Goal: Complete application form: Complete application form

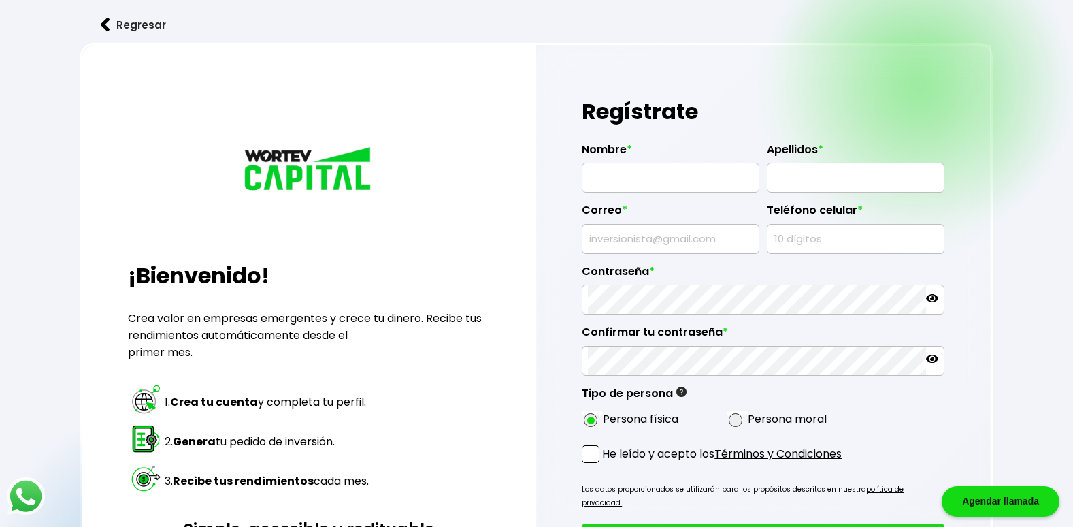
click at [659, 181] on input "text" at bounding box center [670, 177] width 165 height 29
type input "[PERSON_NAME]"
type input "[PERSON_NAME][EMAIL_ADDRESS][PERSON_NAME][DOMAIN_NAME]"
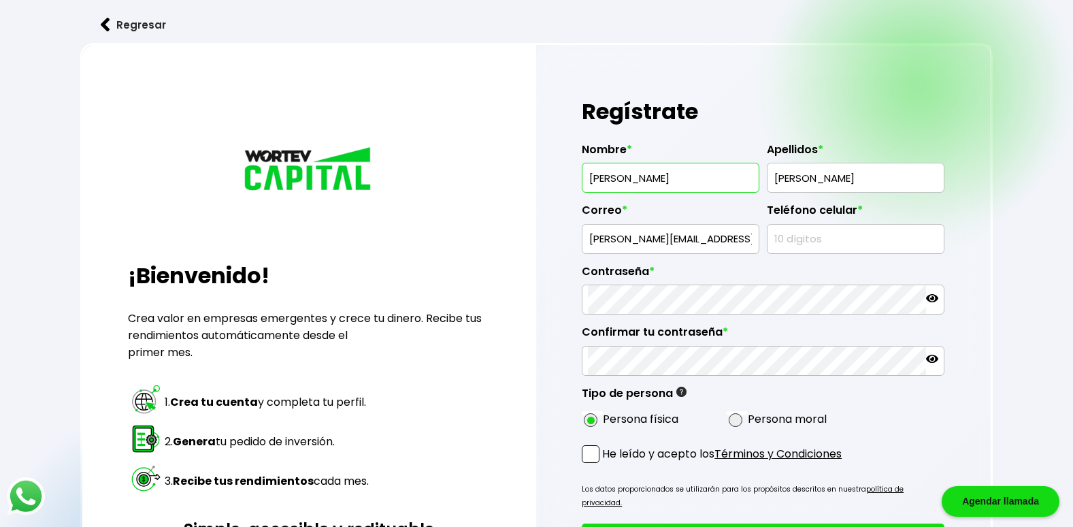
type input "7122518183"
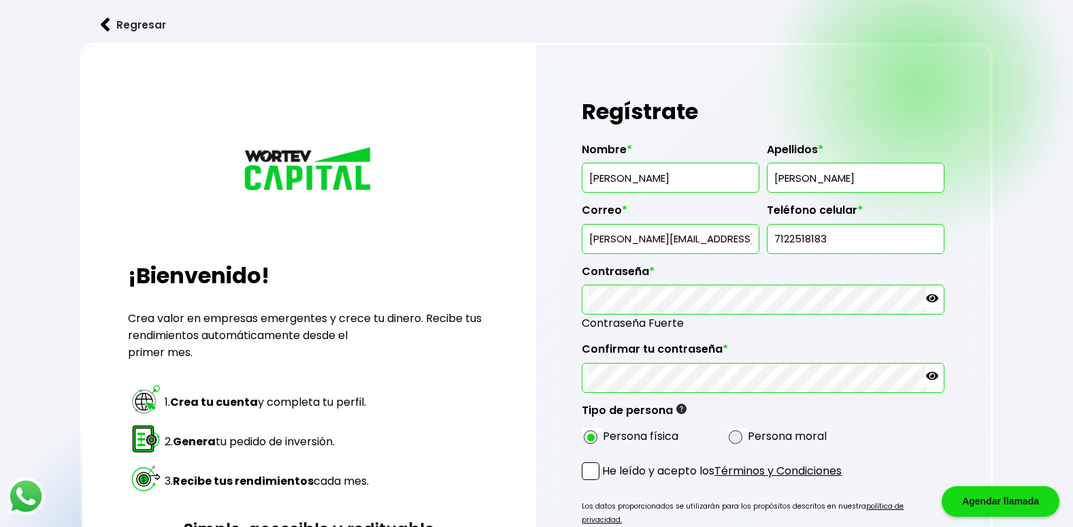
click at [594, 477] on span at bounding box center [591, 471] width 18 height 18
click at [605, 481] on input "He leído y acepto los Términos y Condiciones" at bounding box center [605, 481] width 0 height 0
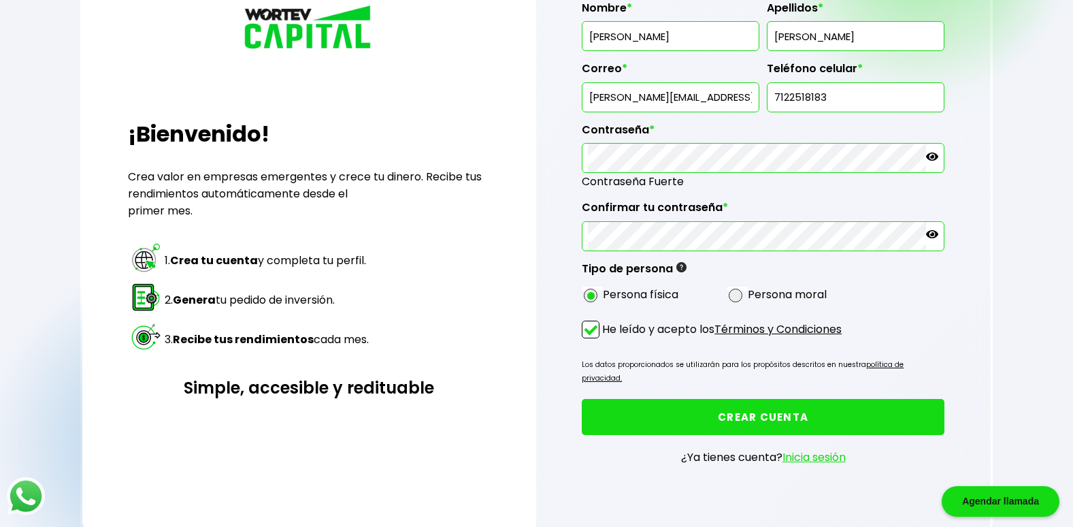
scroll to position [150, 0]
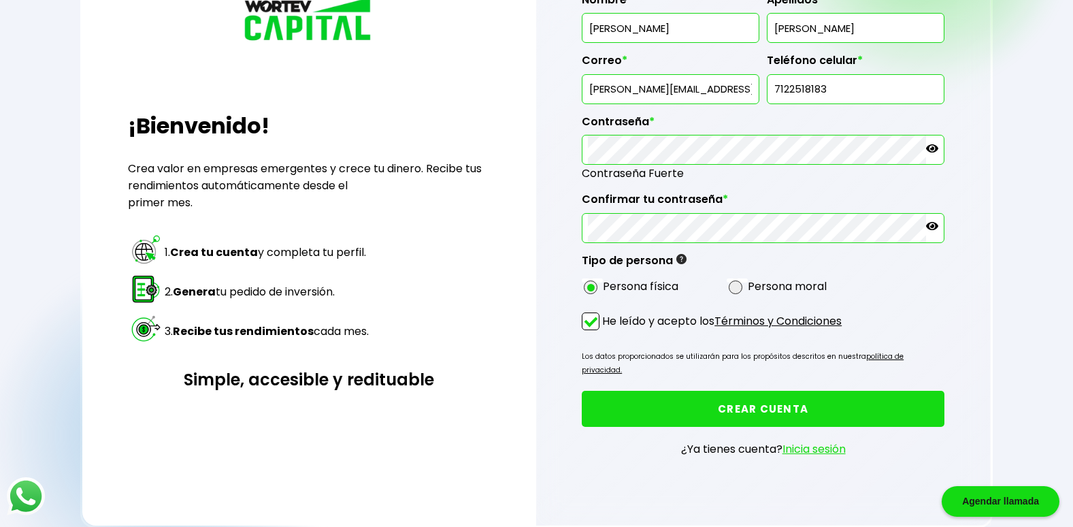
click at [834, 403] on button "CREAR CUENTA" at bounding box center [763, 409] width 363 height 36
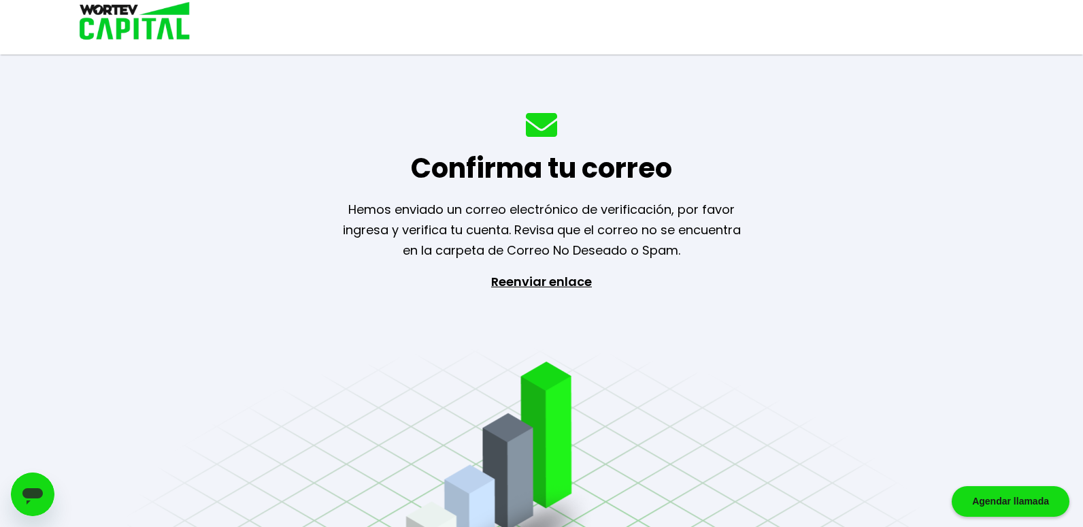
click at [544, 288] on p "Reenviar enlace" at bounding box center [541, 342] width 125 height 143
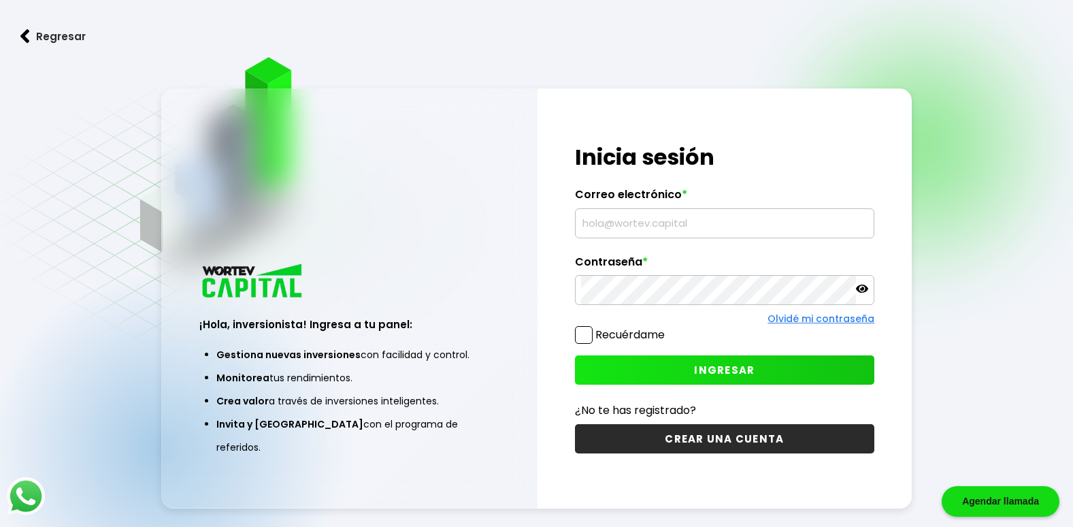
type input "[PERSON_NAME][EMAIL_ADDRESS][PERSON_NAME][DOMAIN_NAME]"
click at [590, 337] on span at bounding box center [584, 335] width 18 height 18
click at [667, 328] on input "Recuérdame" at bounding box center [667, 328] width 0 height 0
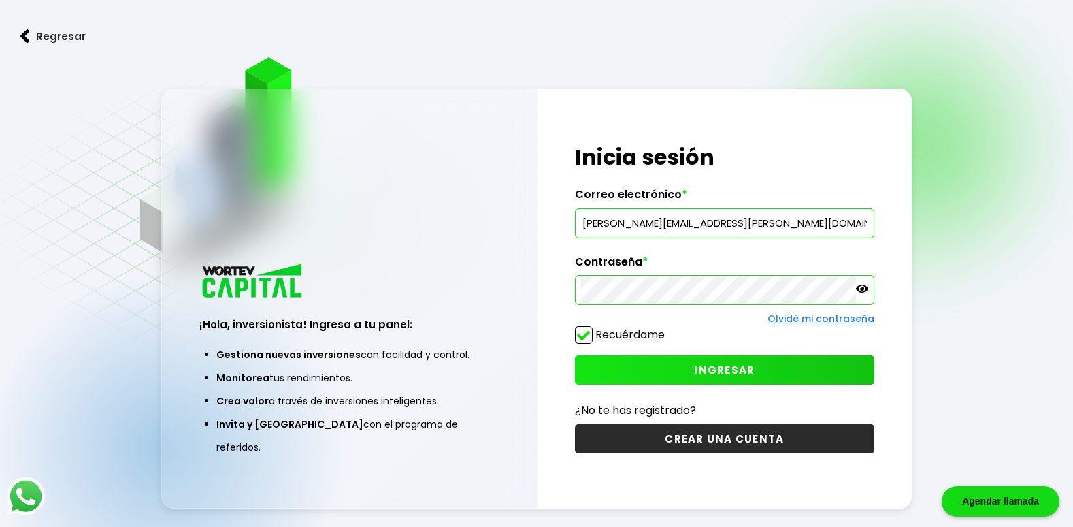
click at [691, 364] on button "INGRESAR" at bounding box center [725, 369] width 300 height 29
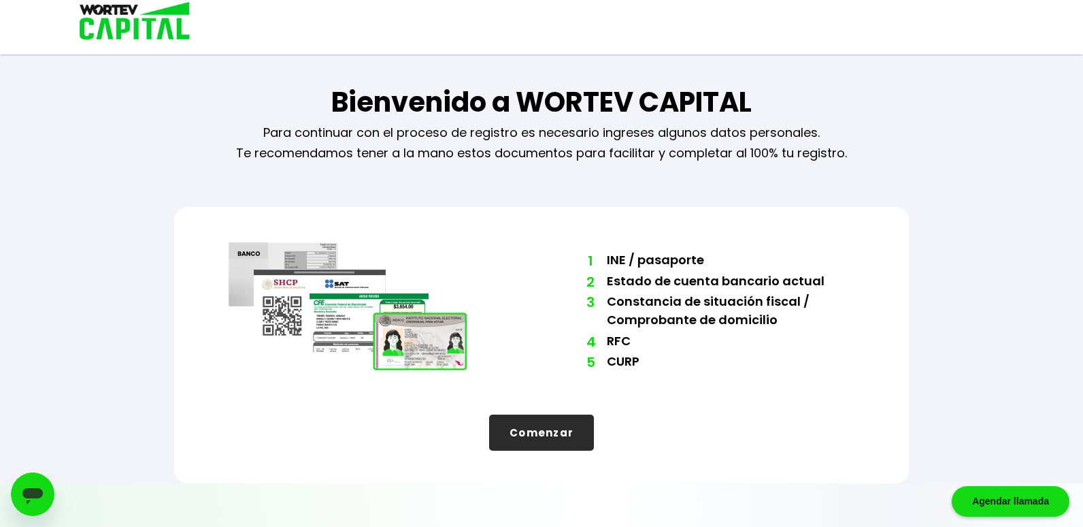
click at [543, 441] on button "Comenzar" at bounding box center [541, 432] width 105 height 36
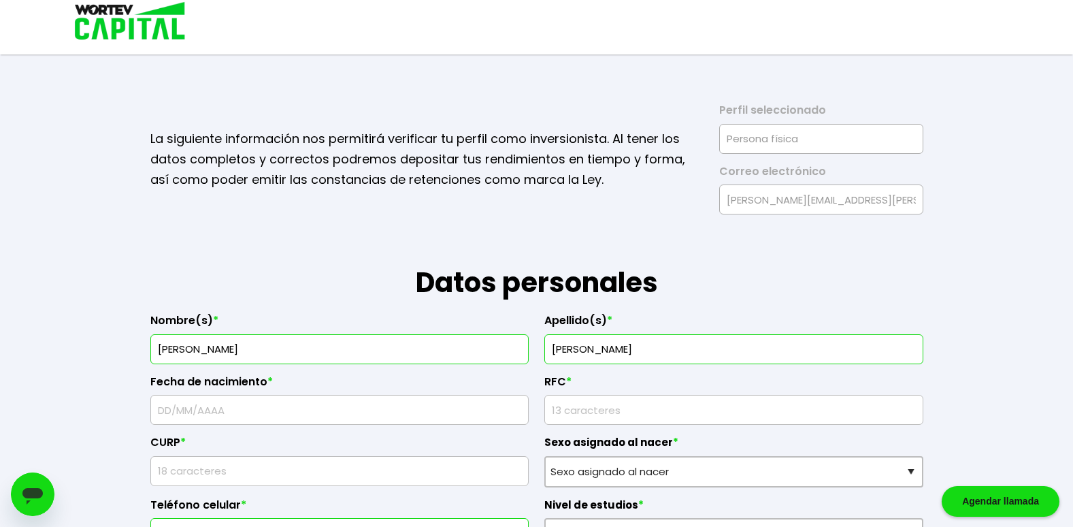
click at [168, 407] on input "text" at bounding box center [339, 409] width 367 height 29
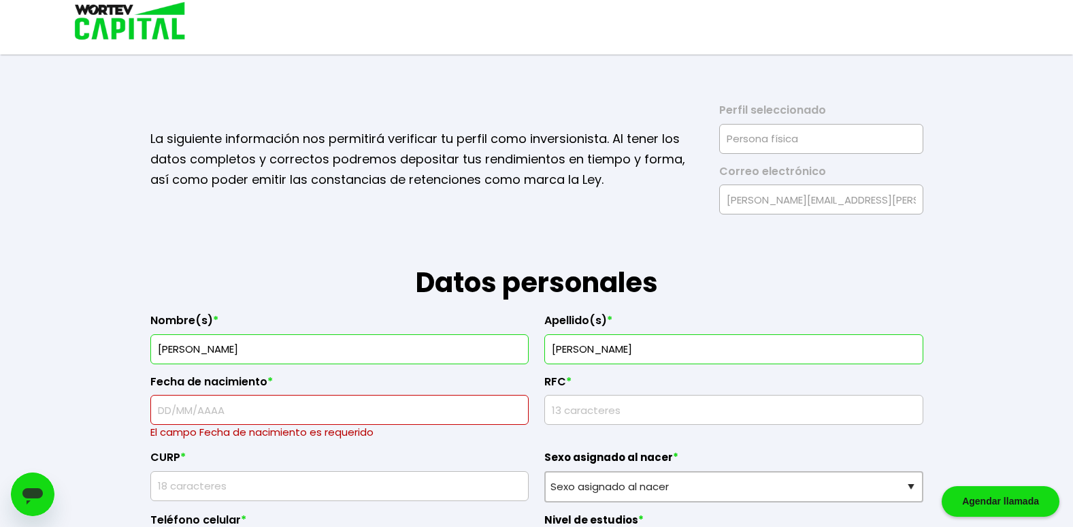
click at [160, 415] on input "text" at bounding box center [339, 409] width 367 height 29
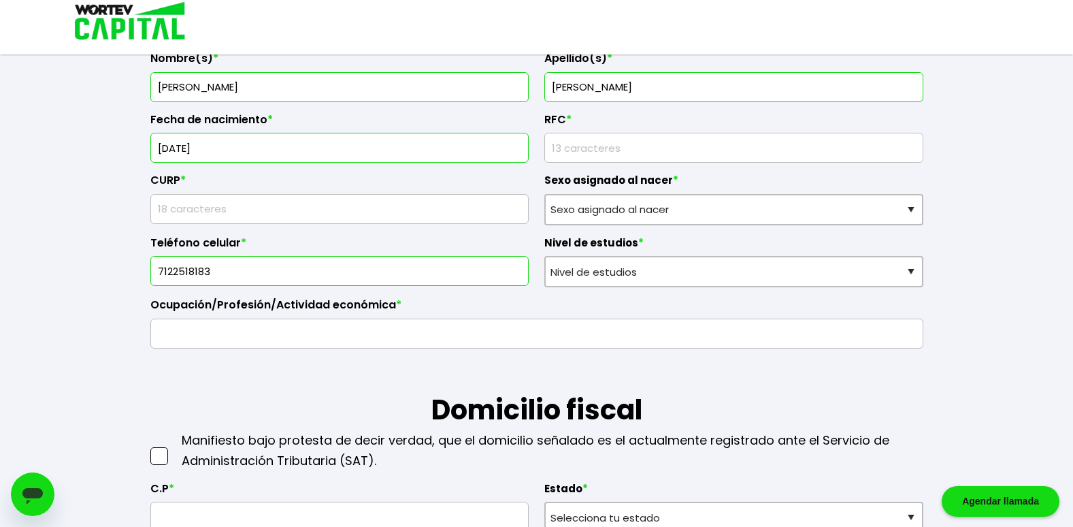
scroll to position [265, 0]
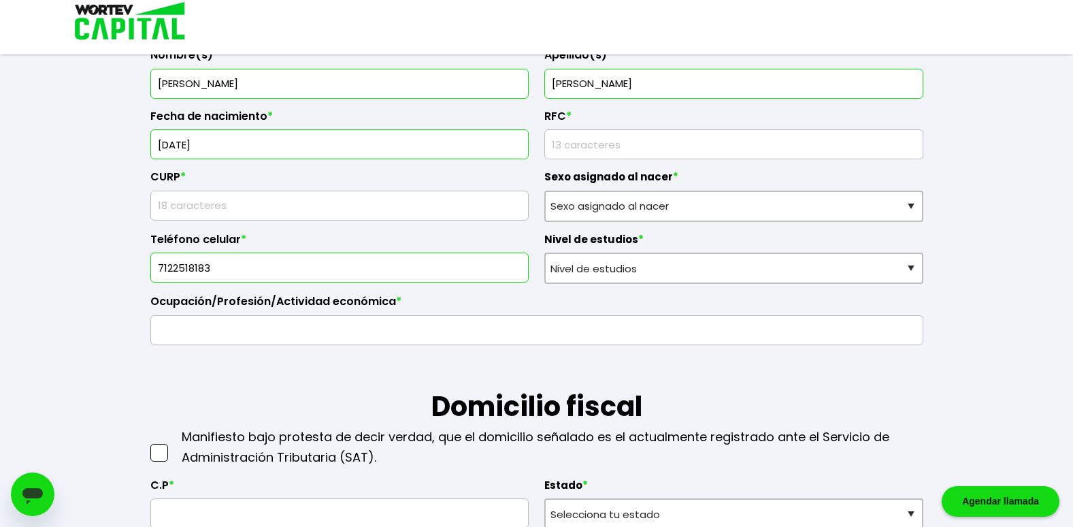
type input "[DATE]"
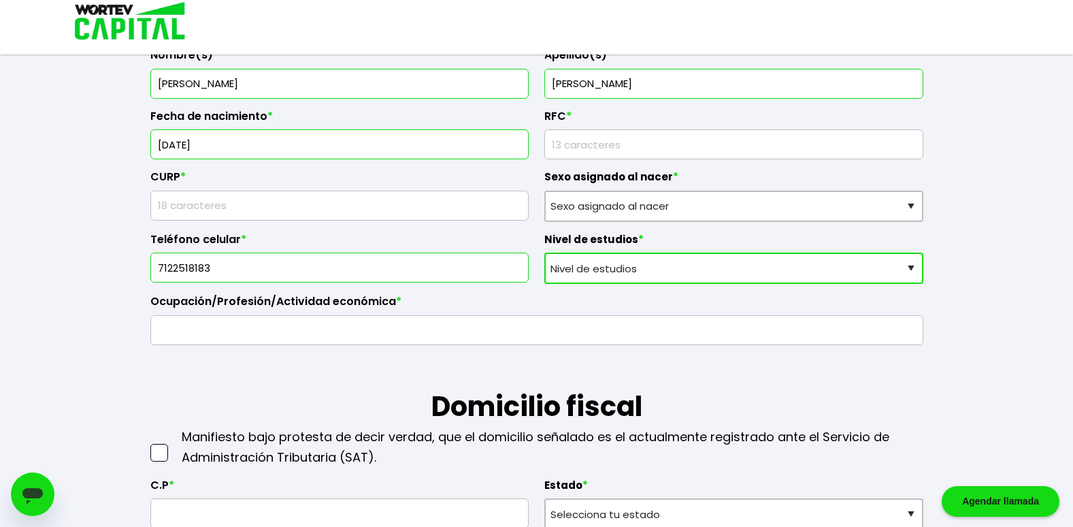
click at [904, 263] on div "Nivel de estudios * Nivel de estudios Primaria Secundaria Bachillerato Licencia…" at bounding box center [733, 253] width 379 height 63
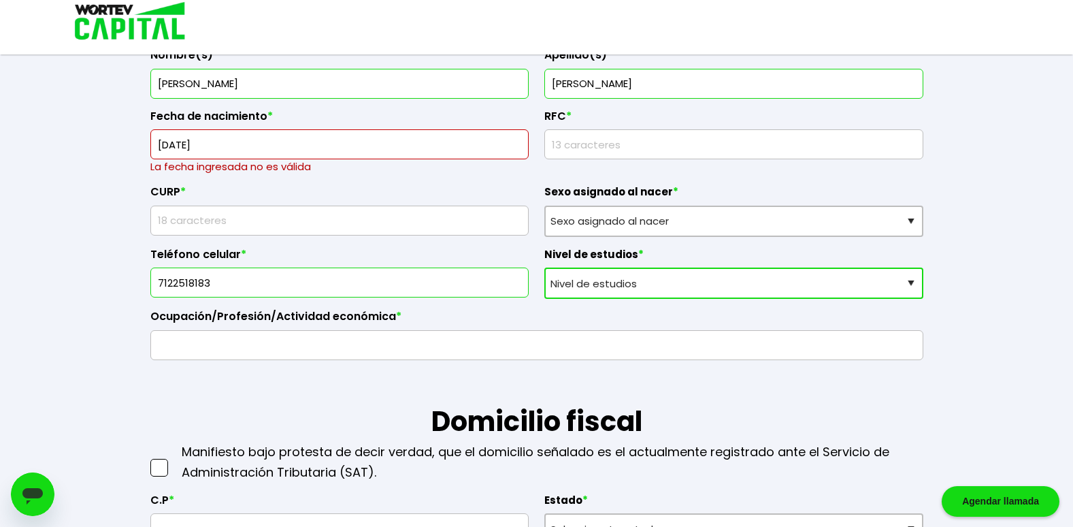
select select "Licenciatura"
click at [544, 267] on select "Nivel de estudios Primaria Secundaria Bachillerato Licenciatura Posgrado" at bounding box center [733, 282] width 379 height 31
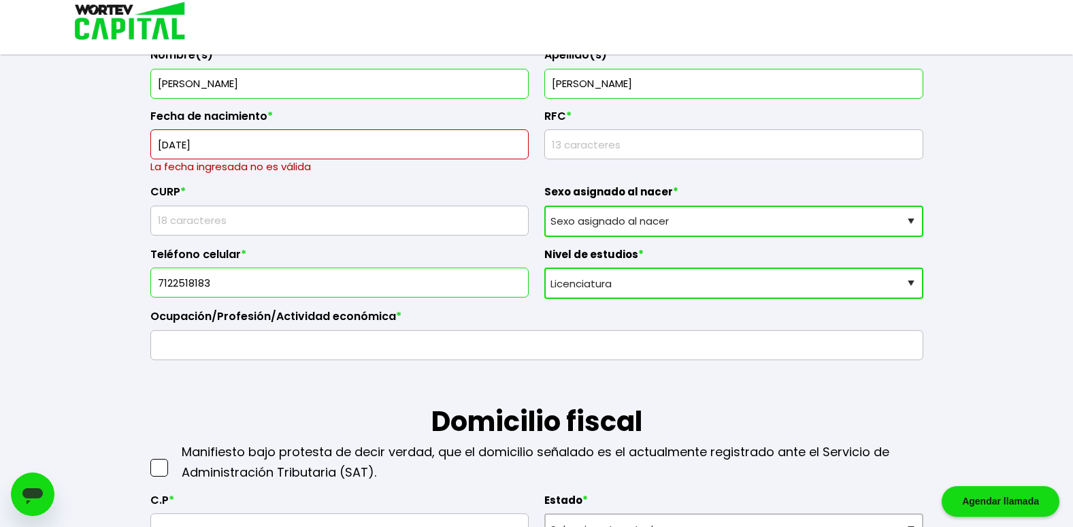
click at [919, 222] on select "Sexo asignado al nacer Hombre Mujer Prefiero no contestar" at bounding box center [733, 220] width 379 height 31
select select "Hombre"
click at [544, 205] on select "Sexo asignado al nacer Hombre Mujer Prefiero no contestar" at bounding box center [733, 220] width 379 height 31
click at [290, 222] on input "text" at bounding box center [339, 220] width 367 height 29
click at [241, 148] on input "[DATE]" at bounding box center [339, 144] width 367 height 29
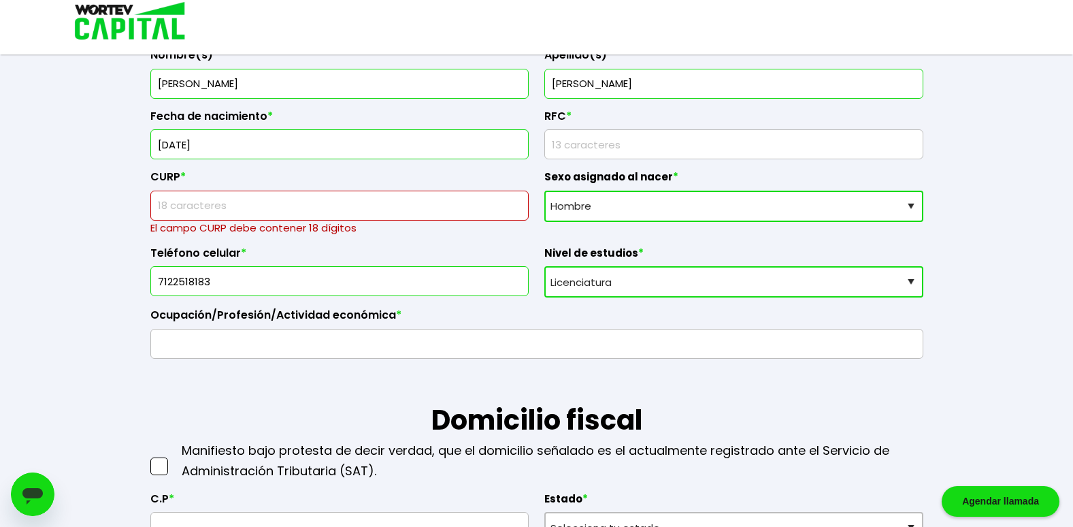
type input "[DATE]"
click at [580, 144] on input "rfc" at bounding box center [733, 144] width 367 height 29
click at [420, 191] on div "CURP * El campo CURP debe contener 18 dígitos" at bounding box center [339, 197] width 379 height 76
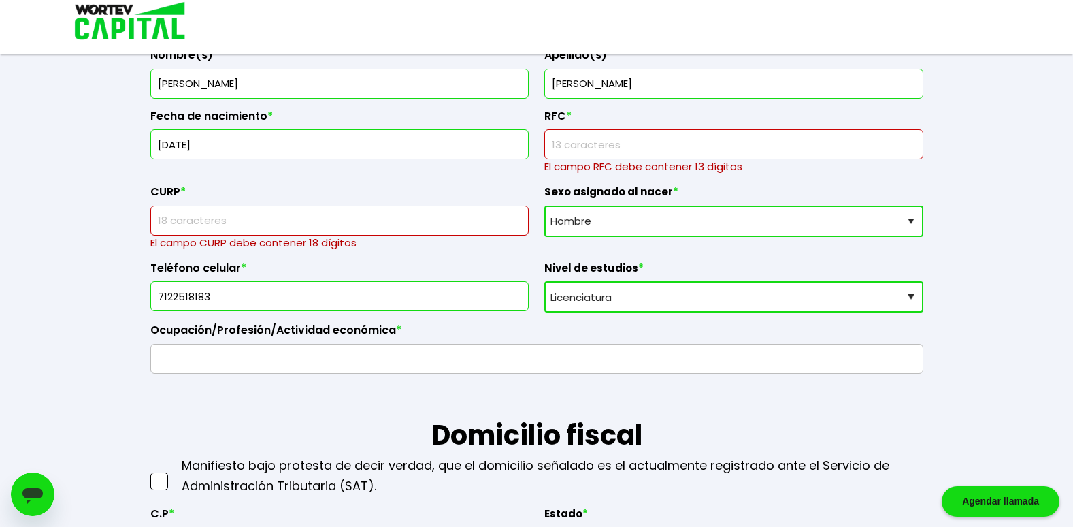
click at [592, 140] on input "rfc" at bounding box center [733, 144] width 367 height 29
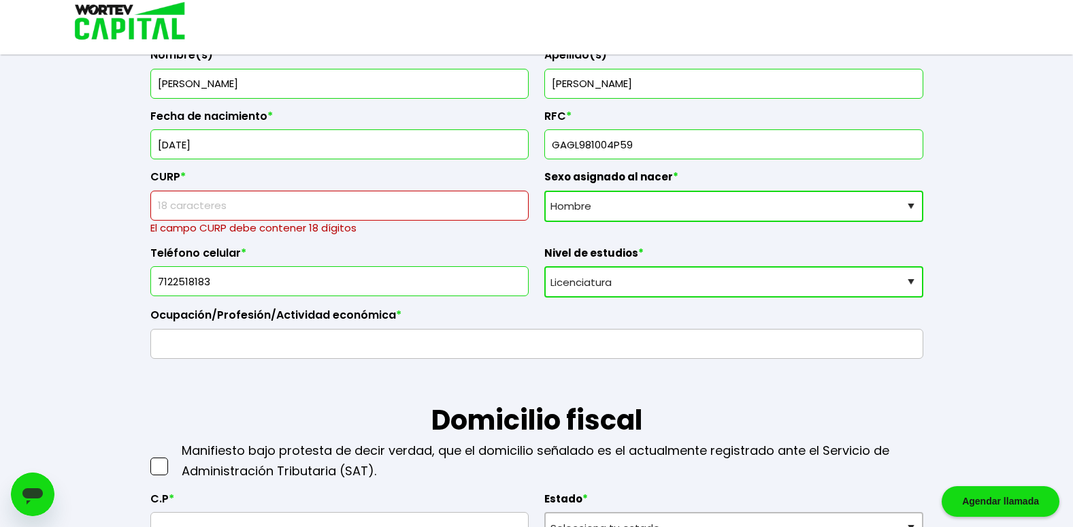
type input "GAGL981004P59"
click at [359, 210] on input "text" at bounding box center [339, 205] width 367 height 29
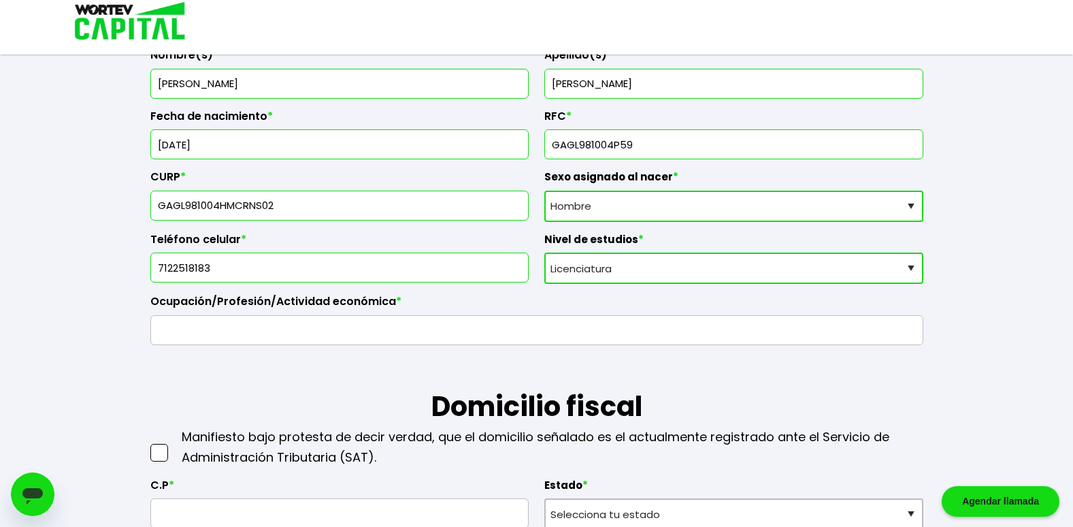
type input "GAGL981004HMCRNS02"
click at [347, 327] on input "text" at bounding box center [536, 330] width 761 height 29
type input "O"
type input "Obrero"
click at [159, 461] on div at bounding box center [160, 447] width 20 height 41
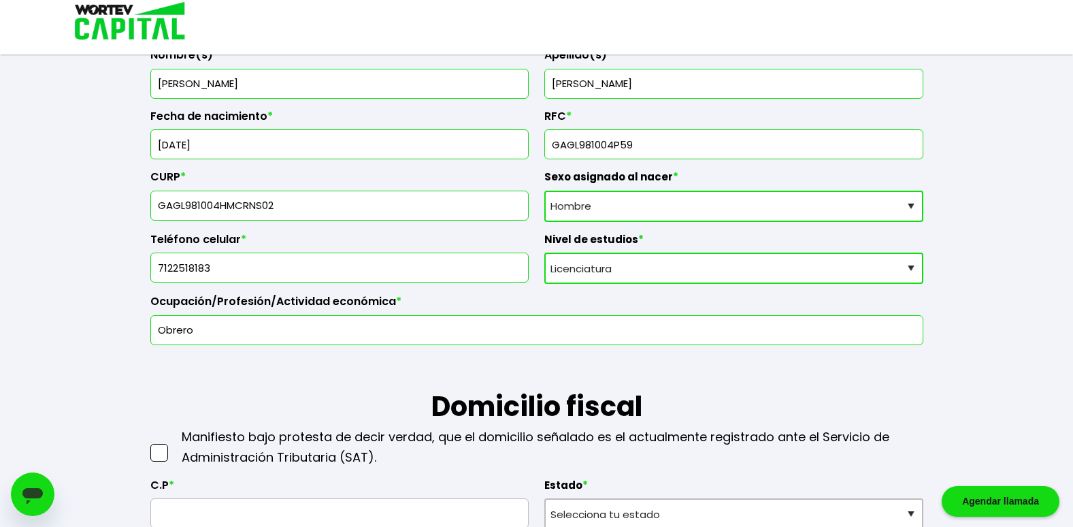
click at [915, 271] on select "Nivel de estudios Primaria Secundaria Bachillerato Licenciatura Posgrado" at bounding box center [733, 267] width 379 height 31
select select "Bachillerato"
click at [544, 252] on select "Nivel de estudios Primaria Secundaria Bachillerato Licenciatura Posgrado" at bounding box center [733, 267] width 379 height 31
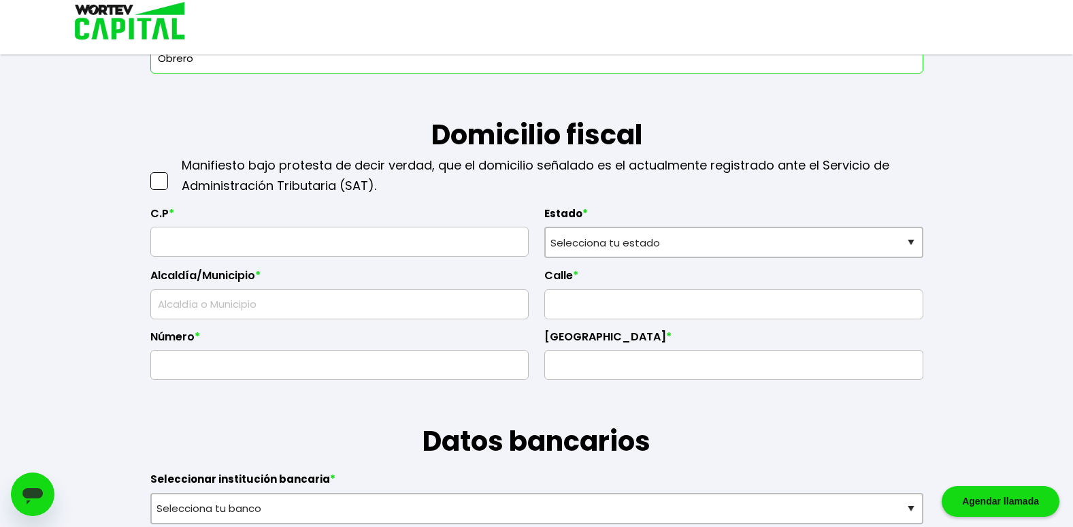
scroll to position [552, 0]
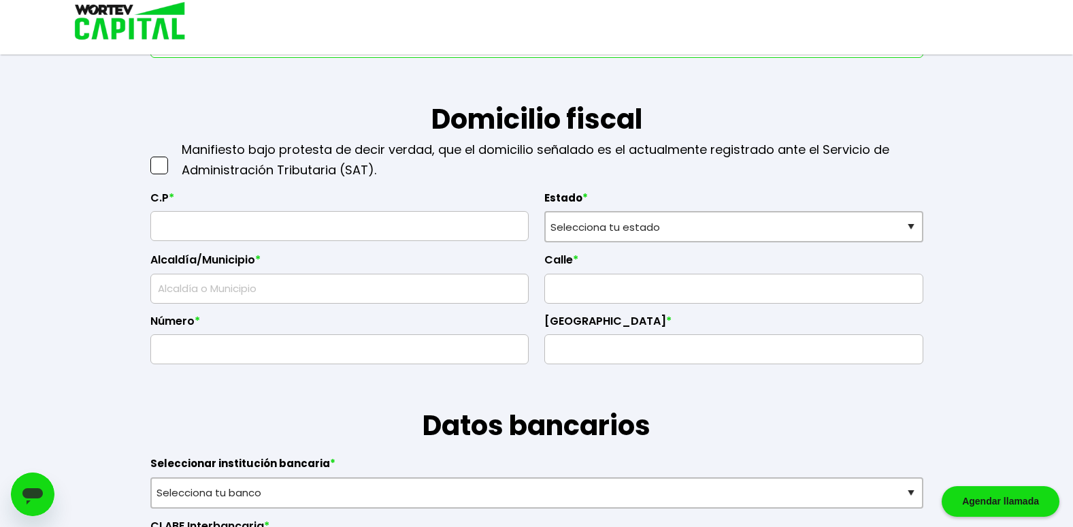
click at [171, 165] on div "Manifiesto bajo protesta de decir verdad, que el domicilio señalado es el actua…" at bounding box center [536, 159] width 773 height 41
click at [164, 166] on span at bounding box center [159, 165] width 18 height 18
click at [173, 159] on input "checkbox" at bounding box center [173, 159] width 0 height 0
click at [303, 220] on input "text" at bounding box center [339, 226] width 367 height 29
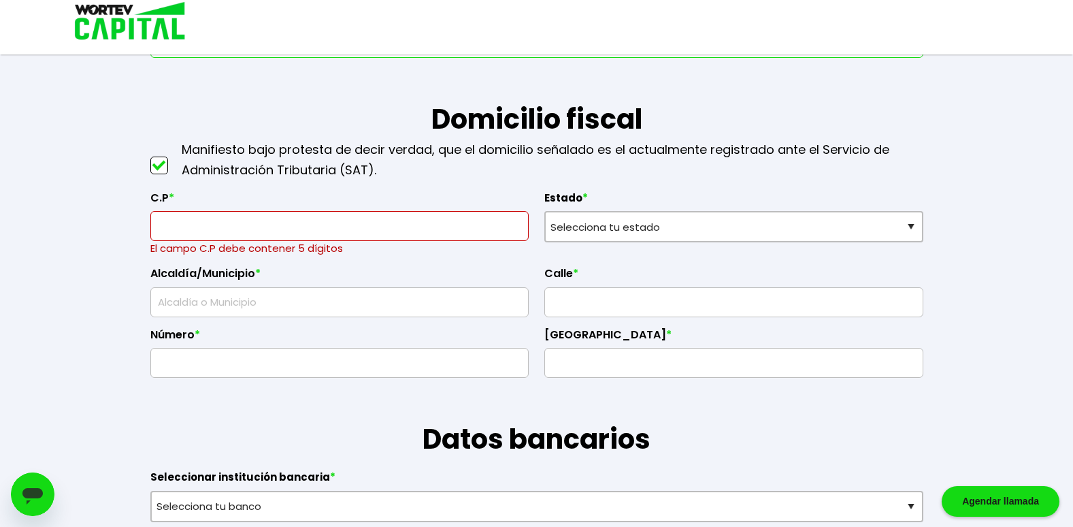
click at [283, 213] on input "text" at bounding box center [339, 226] width 367 height 29
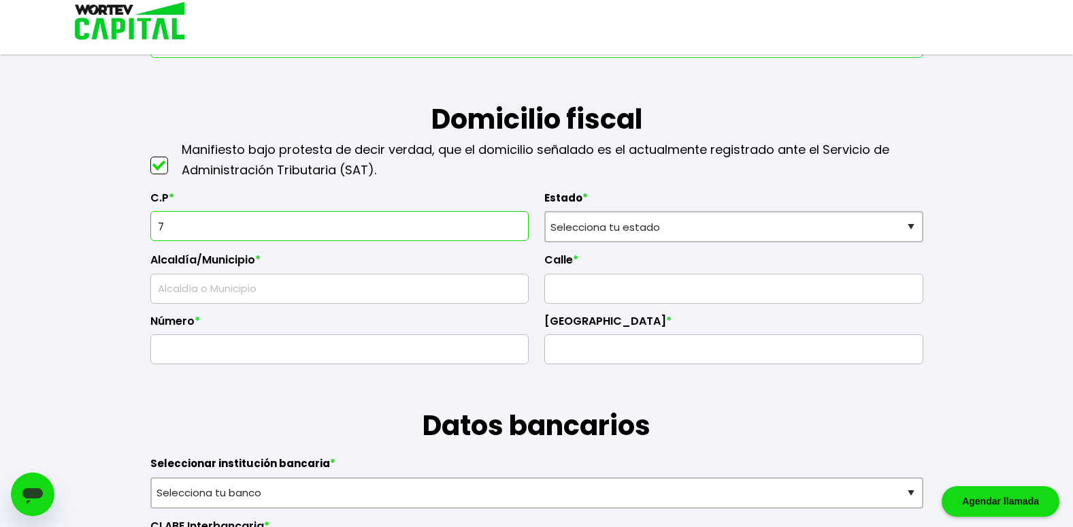
click at [283, 213] on input "7" at bounding box center [339, 226] width 367 height 29
type input "6246"
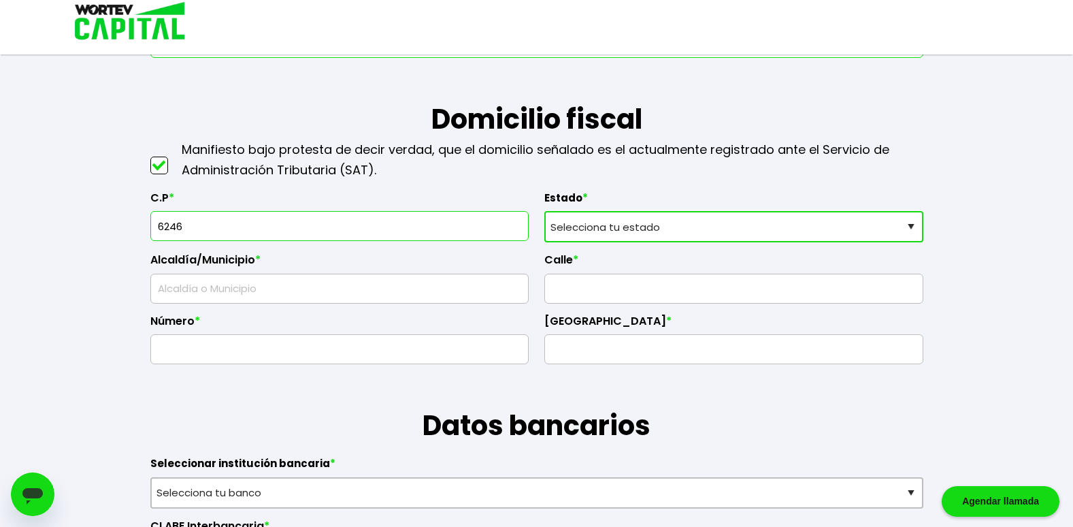
click at [904, 223] on select "Selecciona tu estado [GEOGRAPHIC_DATA] [GEOGRAPHIC_DATA][US_STATE] [GEOGRAPHIC_…" at bounding box center [733, 226] width 379 height 31
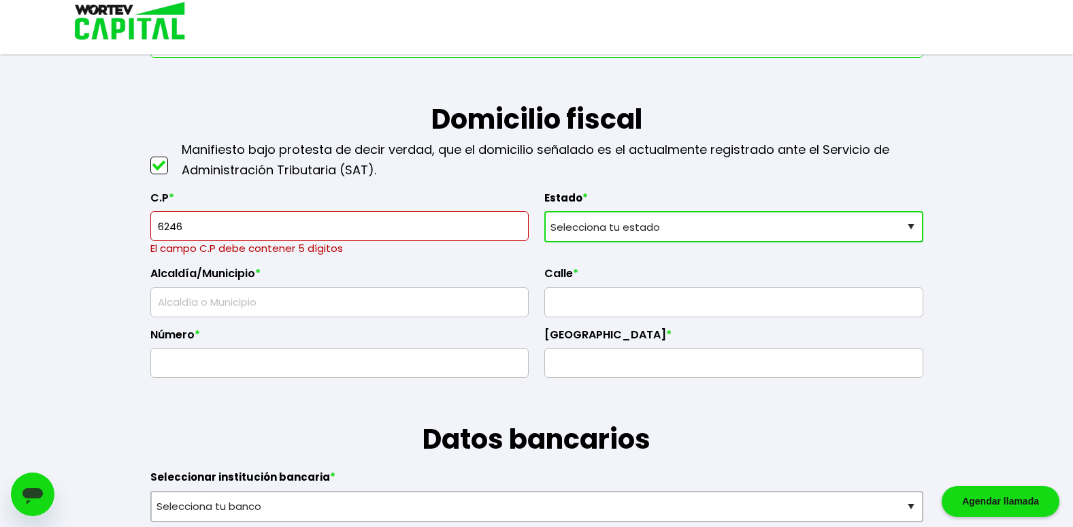
select select "QT"
click at [544, 211] on select "Selecciona tu estado [GEOGRAPHIC_DATA] [GEOGRAPHIC_DATA][US_STATE] [GEOGRAPHIC_…" at bounding box center [733, 226] width 379 height 31
click at [343, 313] on input "text" at bounding box center [339, 302] width 367 height 29
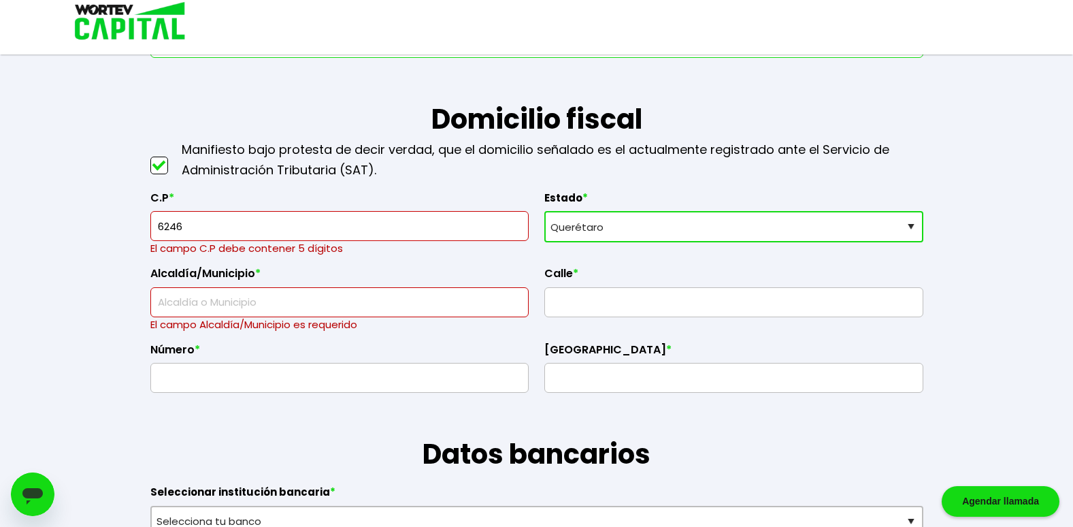
click at [201, 223] on input "6246" at bounding box center [339, 226] width 367 height 29
click at [159, 223] on input "6246" at bounding box center [339, 226] width 367 height 29
type input "76246"
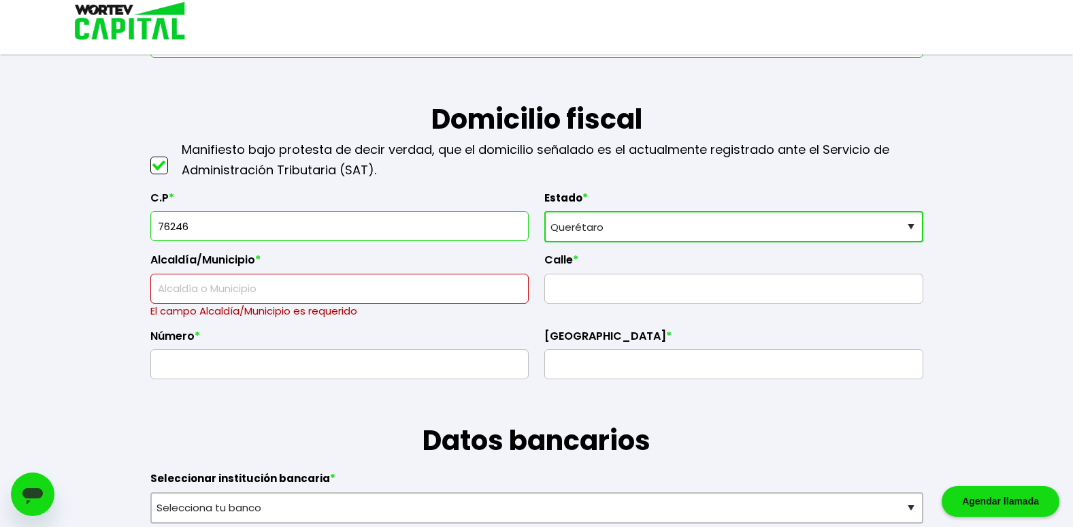
type input "El [PERSON_NAME]"
type input "[GEOGRAPHIC_DATA]"
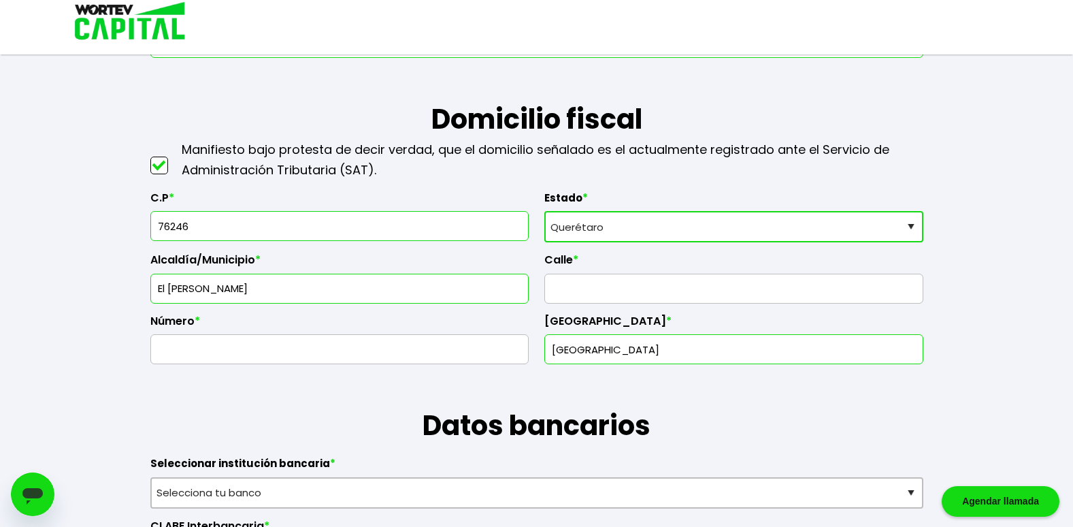
type input "76246"
click at [595, 294] on input "text" at bounding box center [733, 288] width 367 height 29
click at [371, 350] on input "text" at bounding box center [339, 349] width 367 height 29
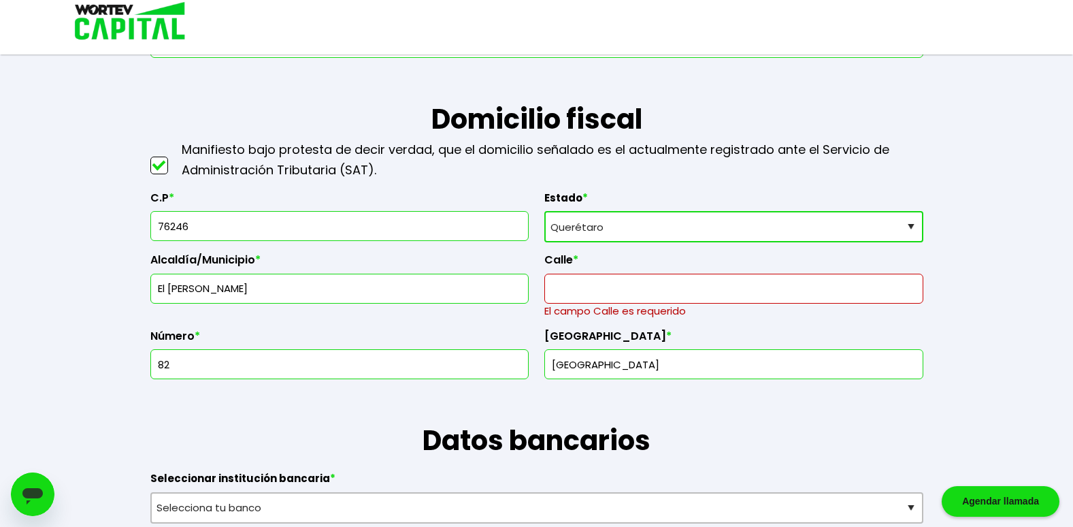
click at [784, 369] on input "[GEOGRAPHIC_DATA]" at bounding box center [733, 364] width 367 height 29
click at [211, 366] on input "82" at bounding box center [339, 364] width 367 height 29
type input "8"
click at [578, 291] on input "text" at bounding box center [733, 288] width 367 height 29
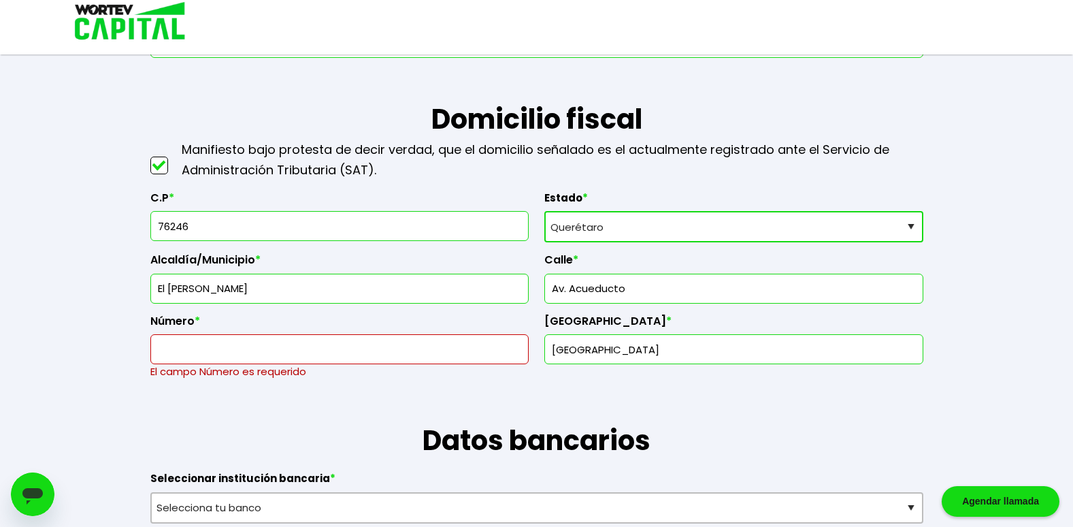
type input "Av. Acueducto"
click at [222, 344] on input "text" at bounding box center [339, 349] width 367 height 29
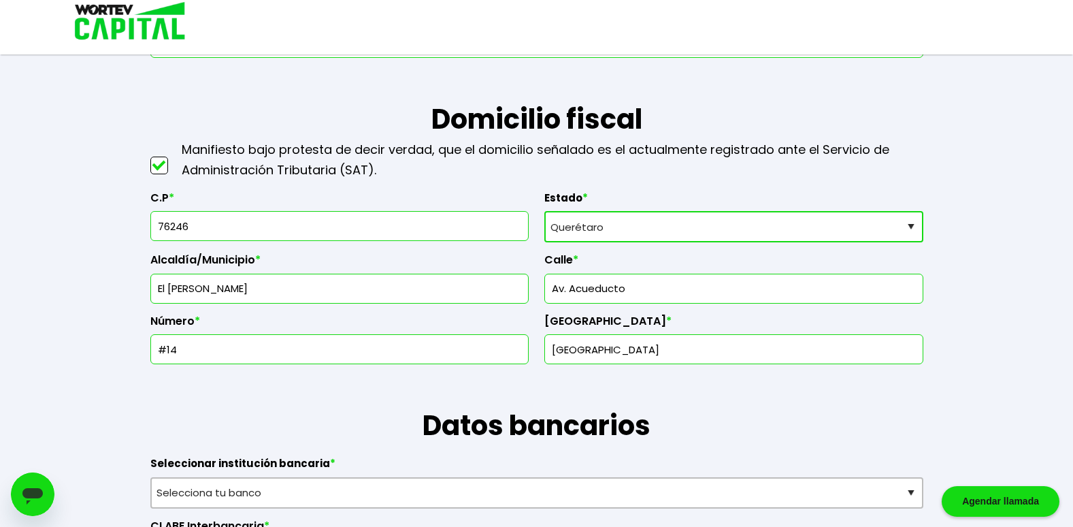
type input "#14"
click at [790, 343] on input "[GEOGRAPHIC_DATA]" at bounding box center [733, 349] width 367 height 29
type input "[GEOGRAPHIC_DATA][PERSON_NAME], [GEOGRAPHIC_DATA]."
click at [689, 390] on h1 "Datos bancarios" at bounding box center [536, 405] width 773 height 82
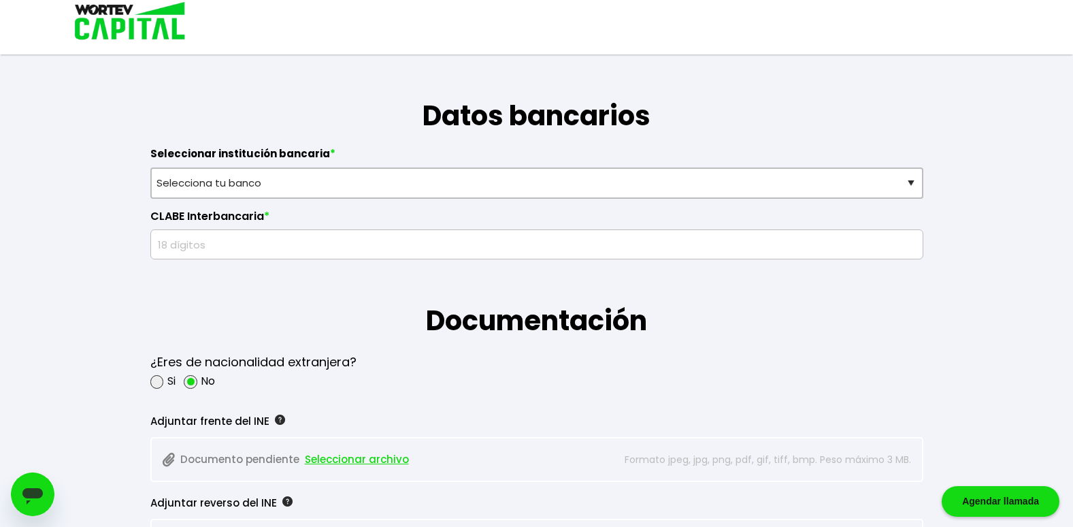
scroll to position [872, 0]
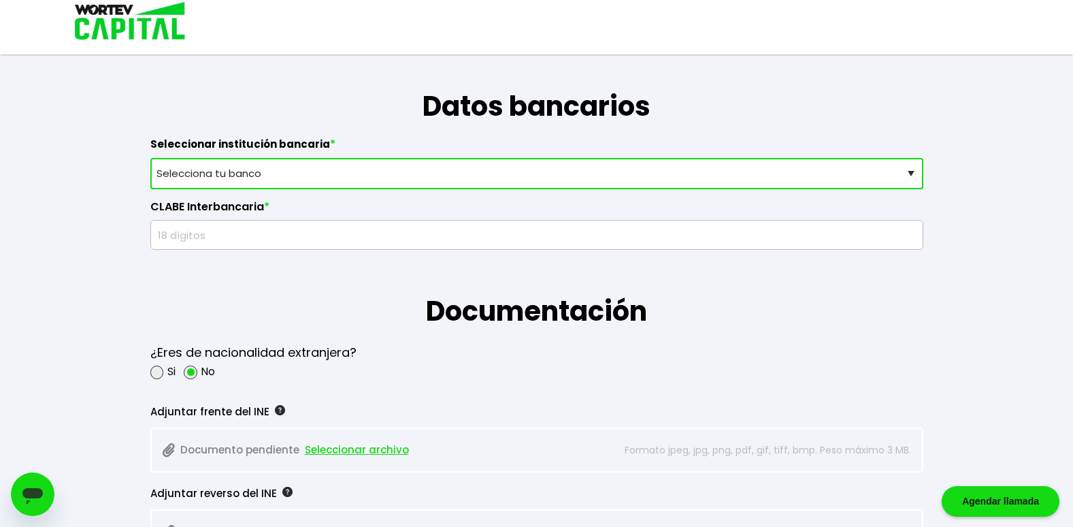
click at [910, 172] on select "Selecciona tu banco ABC Capital Actinver Afirme Albo ASP Banamex Banbajio Banco…" at bounding box center [536, 173] width 773 height 31
select select "Banamex"
click at [150, 158] on select "Selecciona tu banco ABC Capital Actinver Afirme Albo ASP Banamex Banbajio Banco…" at bounding box center [536, 173] width 773 height 31
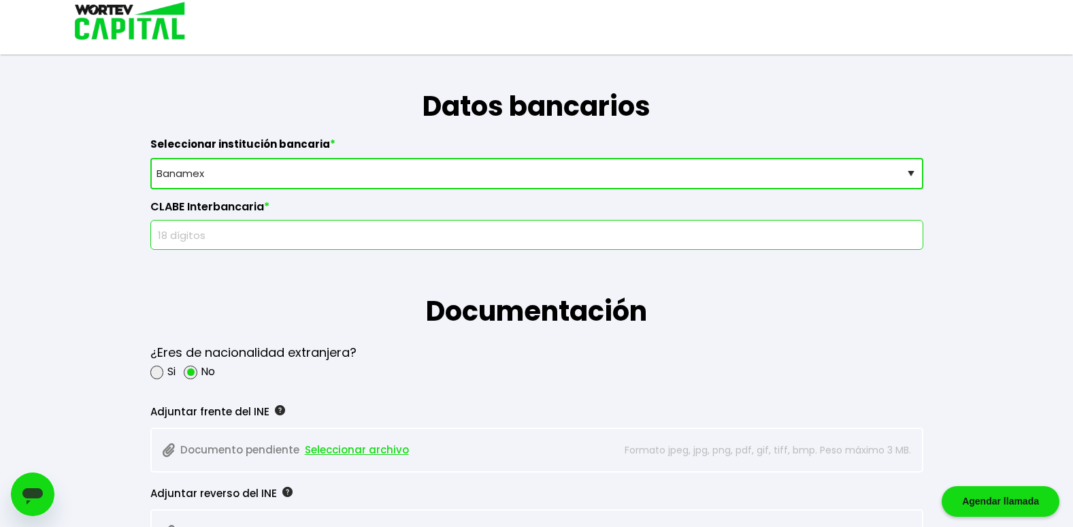
click at [841, 242] on input "text" at bounding box center [536, 234] width 761 height 29
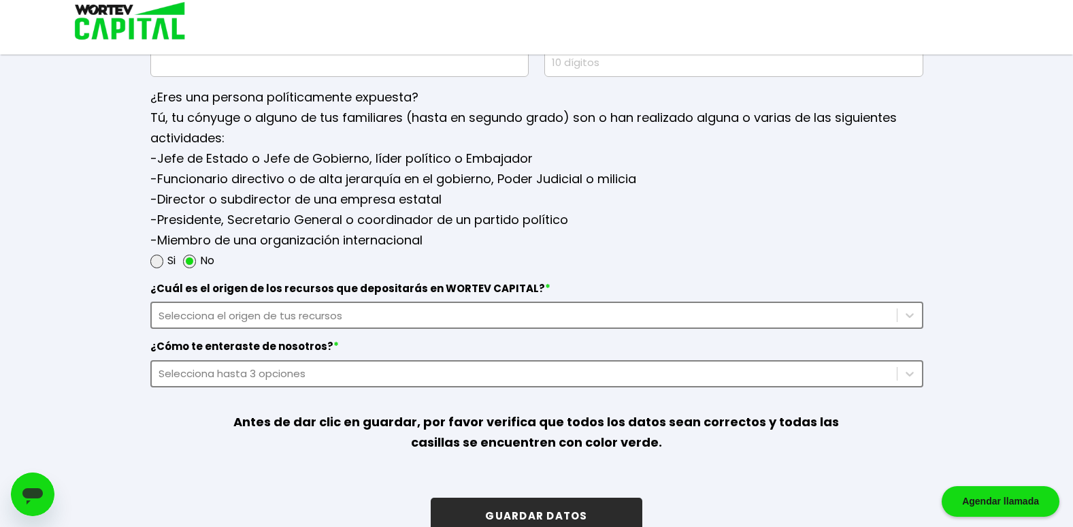
scroll to position [1772, 0]
